Goal: Information Seeking & Learning: Understand process/instructions

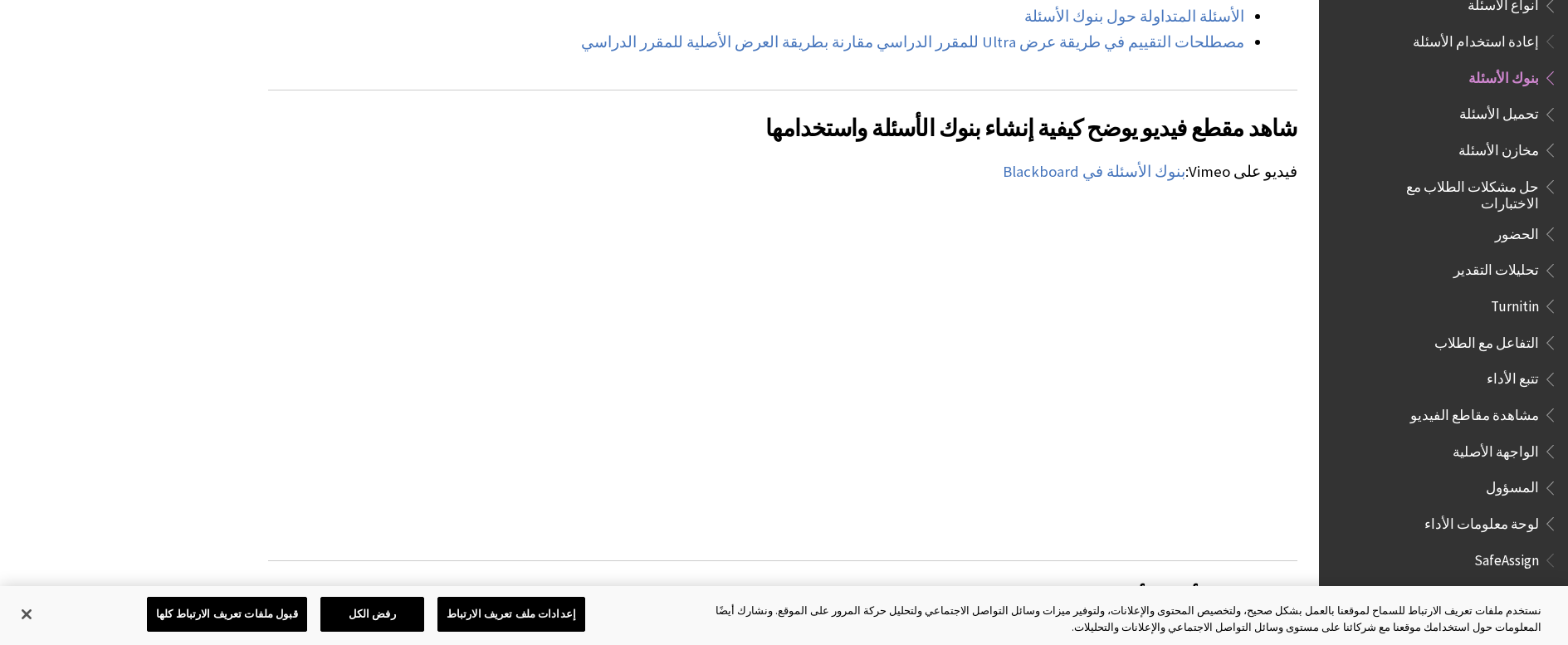
scroll to position [1661, 0]
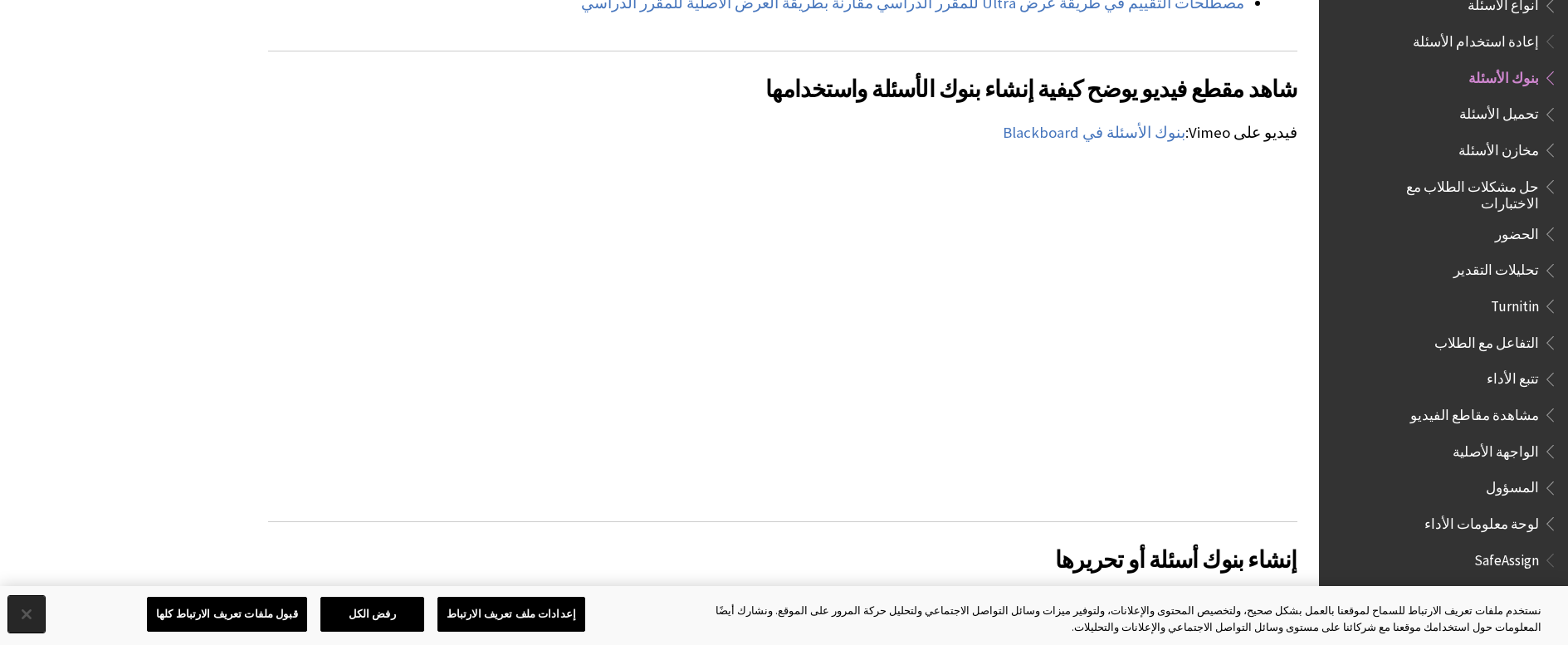
click at [29, 624] on button "إغلاق" at bounding box center [26, 614] width 37 height 37
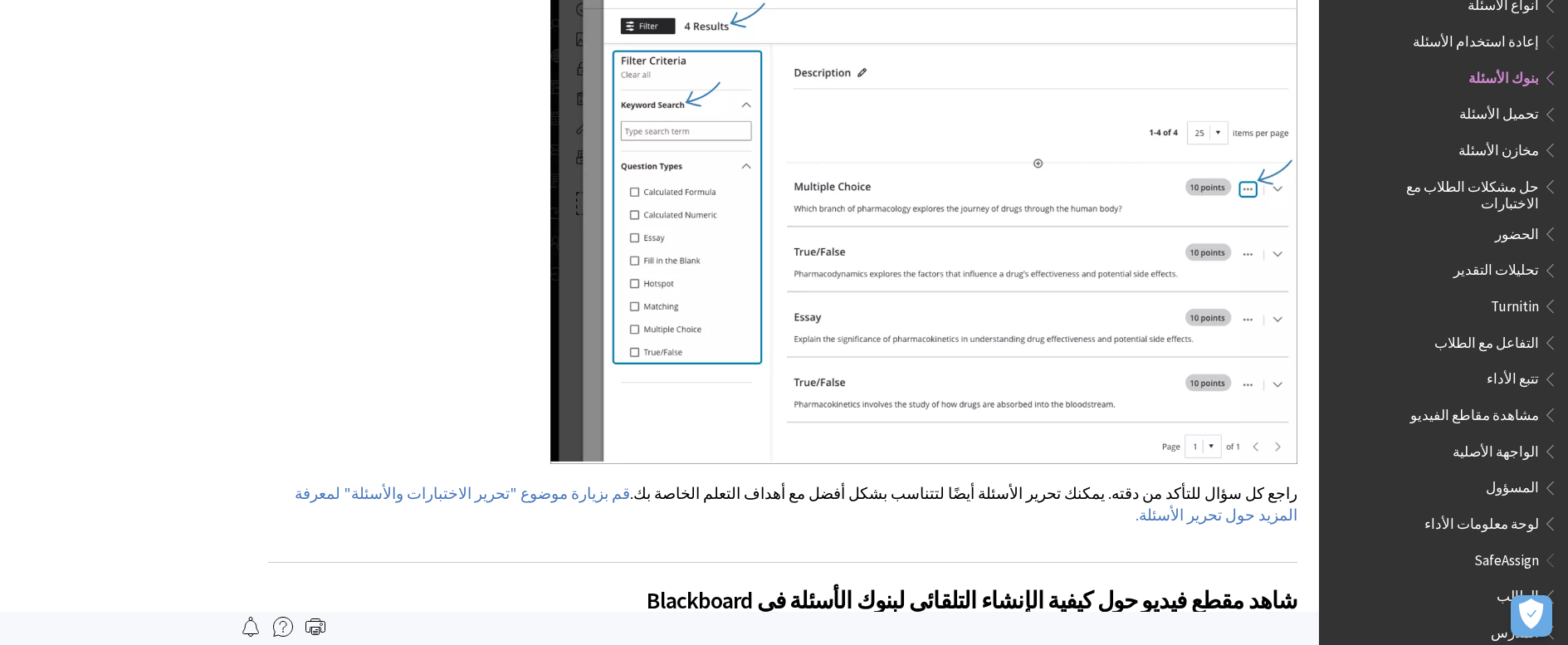
scroll to position [4734, 0]
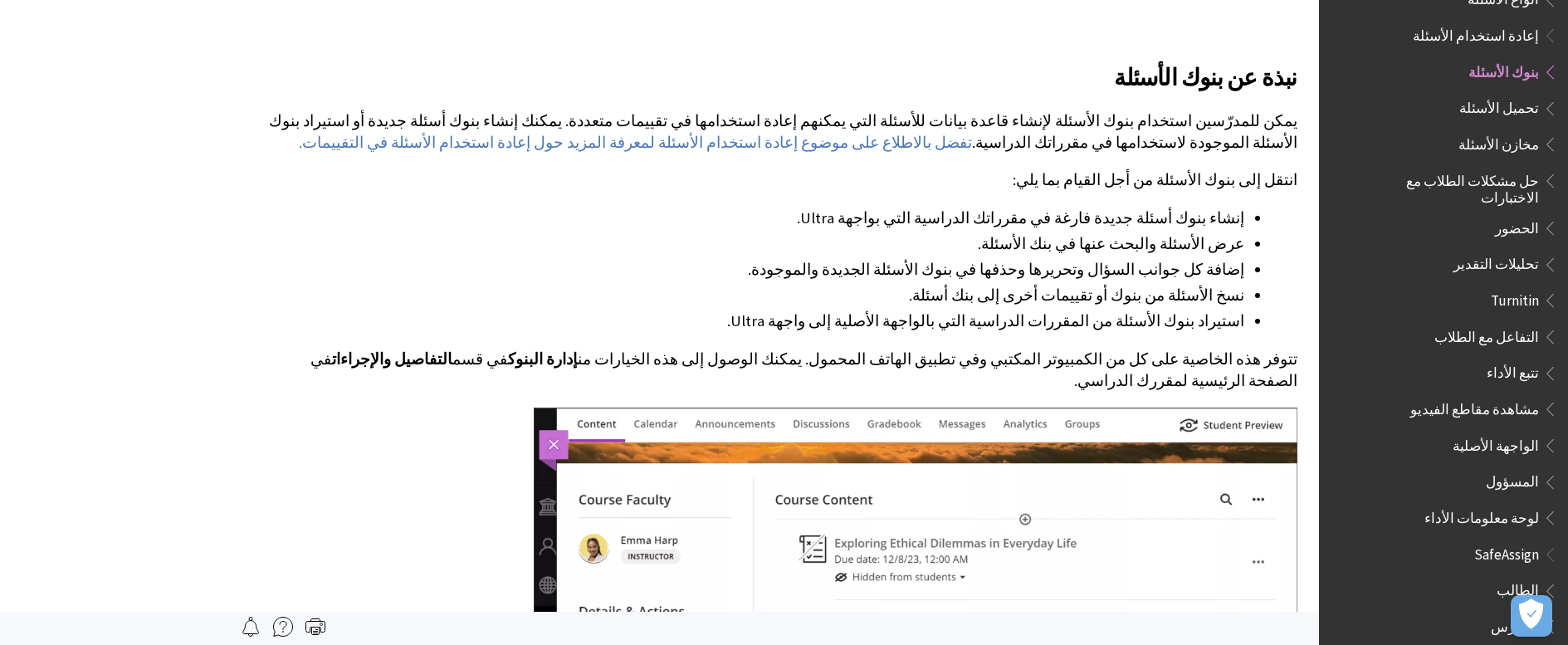
scroll to position [332, 0]
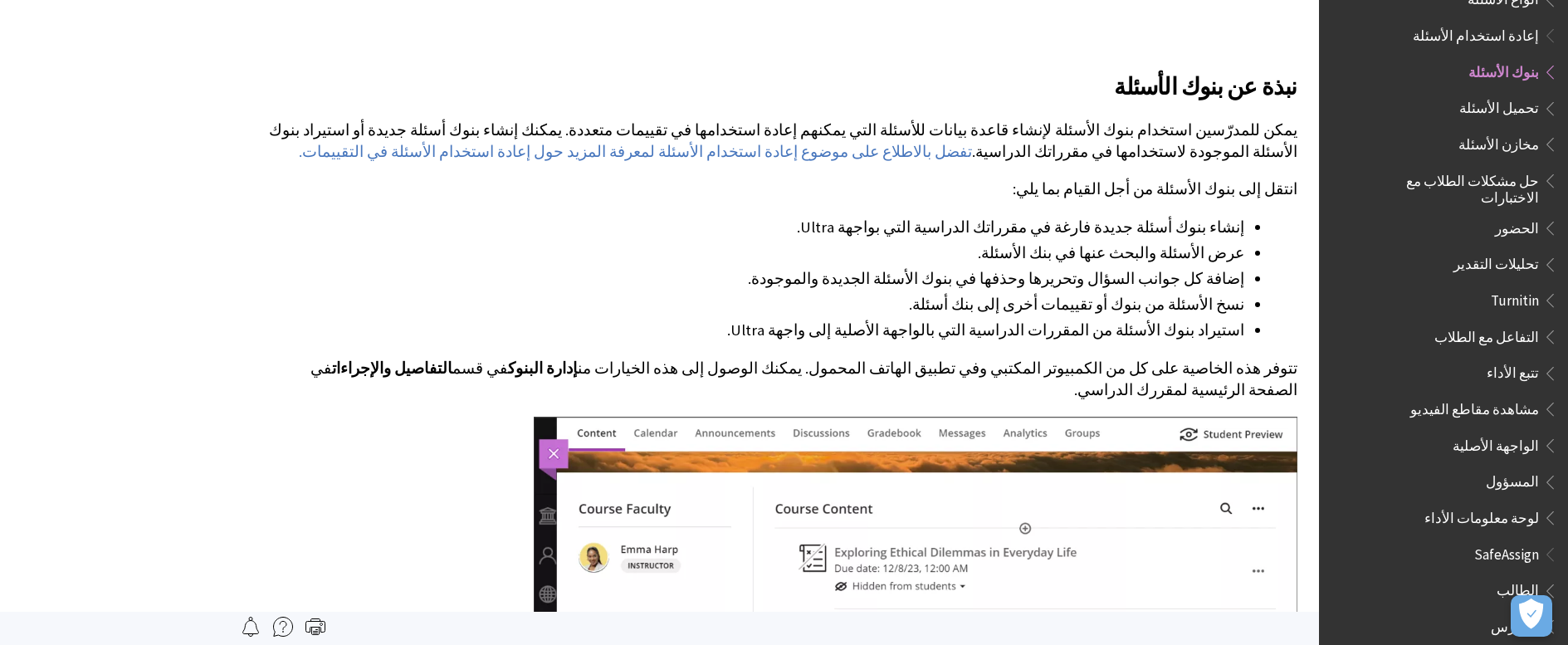
click at [1515, 131] on span "مخازن الأسئلة" at bounding box center [1499, 141] width 80 height 23
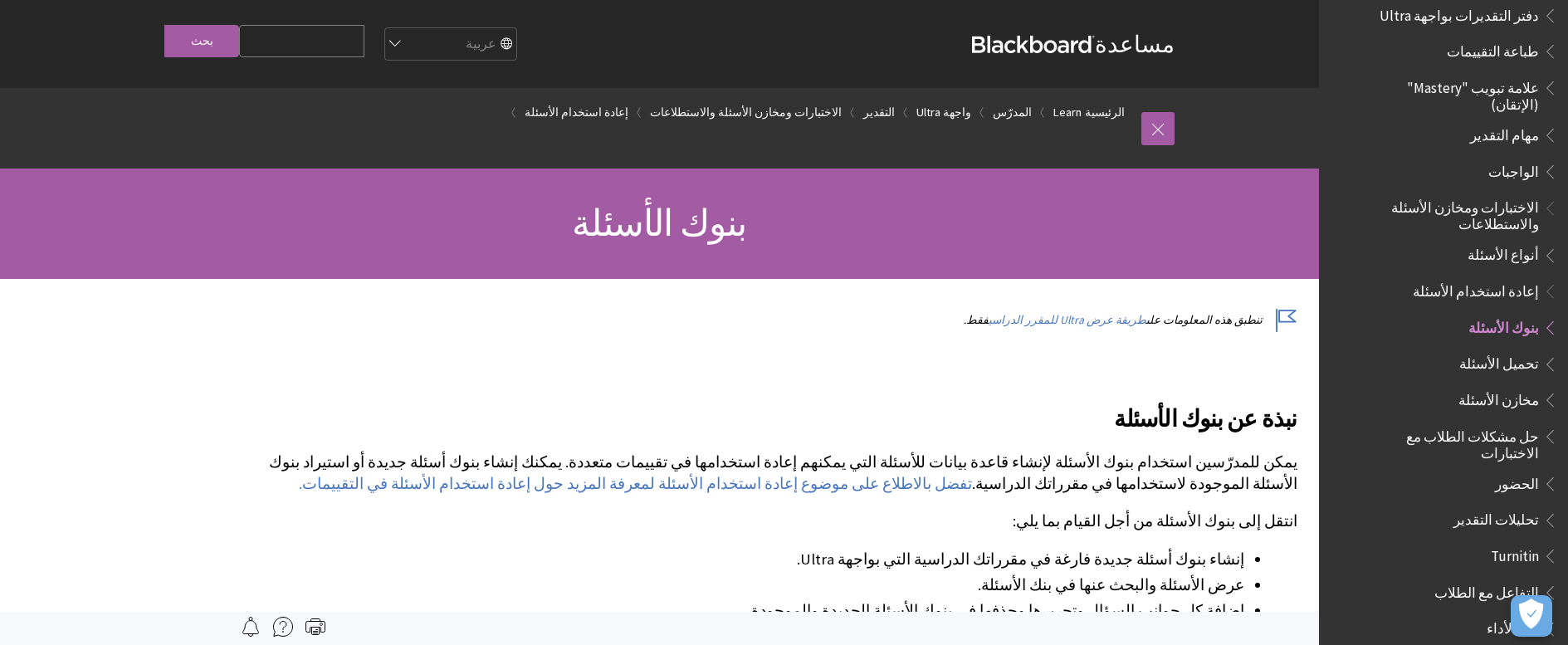
scroll to position [2023, 0]
click at [1525, 350] on span "تحميل الأسئلة" at bounding box center [1500, 360] width 79 height 23
click at [1527, 386] on span "مخازن الأسئلة" at bounding box center [1499, 396] width 80 height 23
